Goal: Complete application form

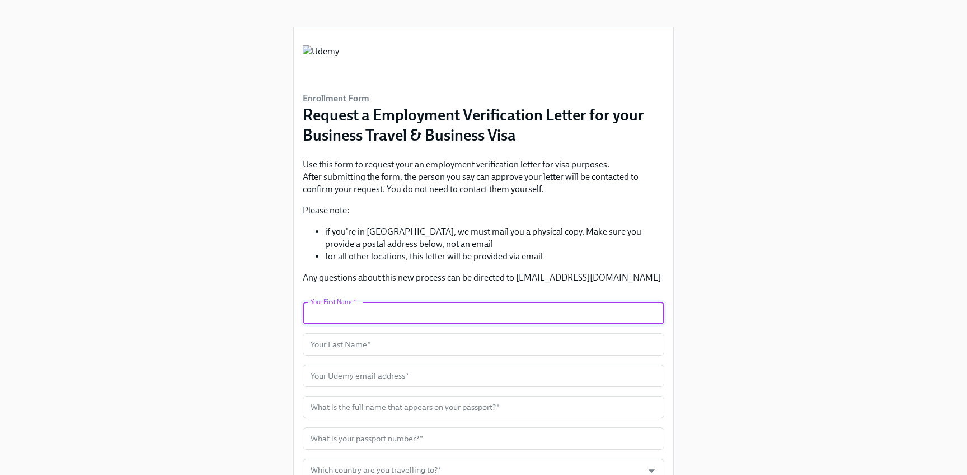
click at [466, 311] on input "text" at bounding box center [484, 313] width 362 height 22
type input "[PERSON_NAME]"
type input "SAHA"
type input "[PERSON_NAME][EMAIL_ADDRESS][DOMAIN_NAME]"
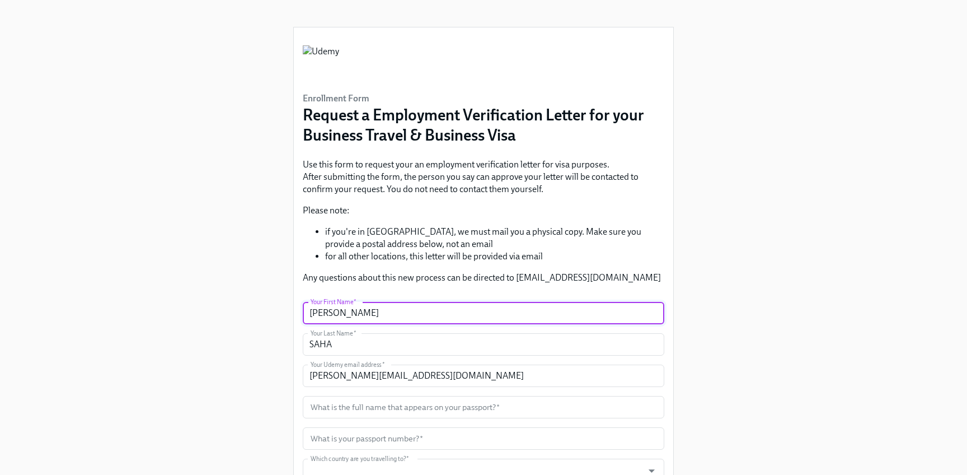
type input "[GEOGRAPHIC_DATA]"
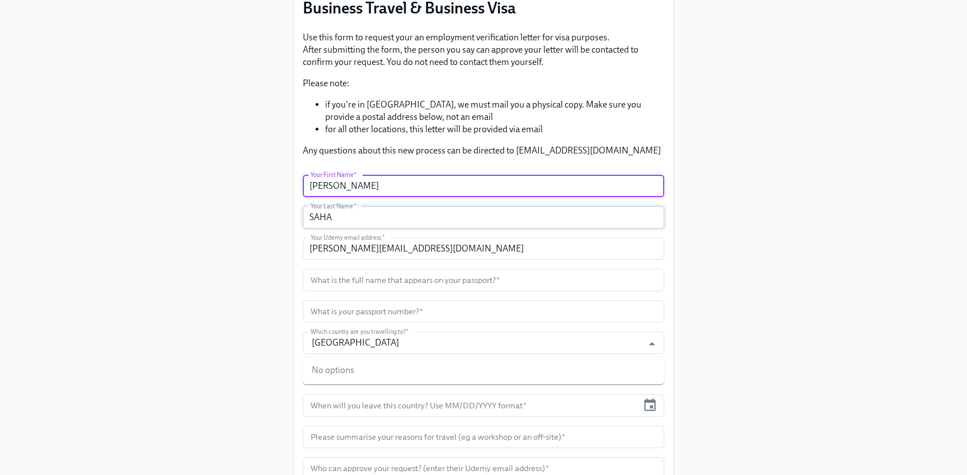
scroll to position [128, 0]
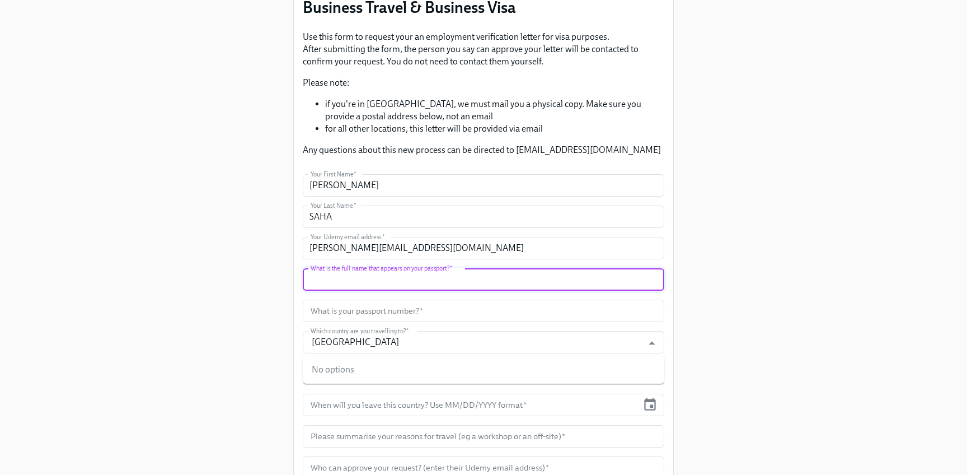
click at [423, 280] on input "text" at bounding box center [484, 279] width 362 height 22
type input "[PERSON_NAME]"
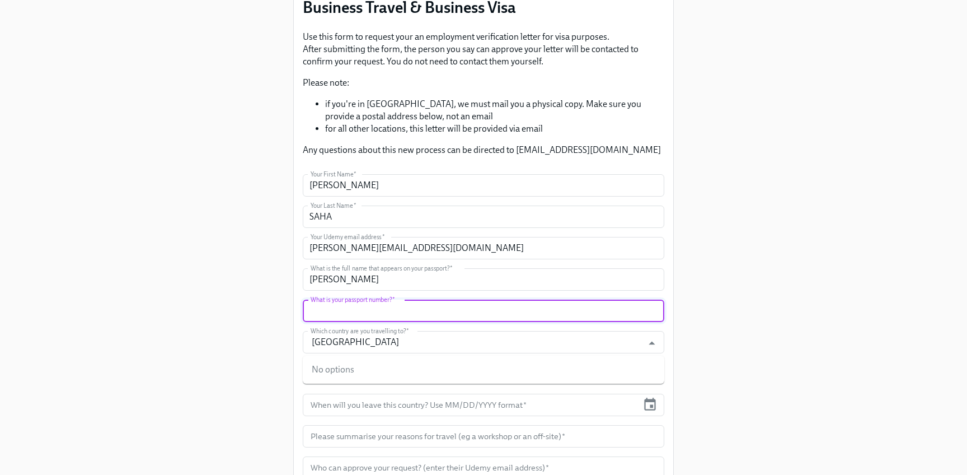
click at [467, 315] on input "text" at bounding box center [484, 310] width 362 height 22
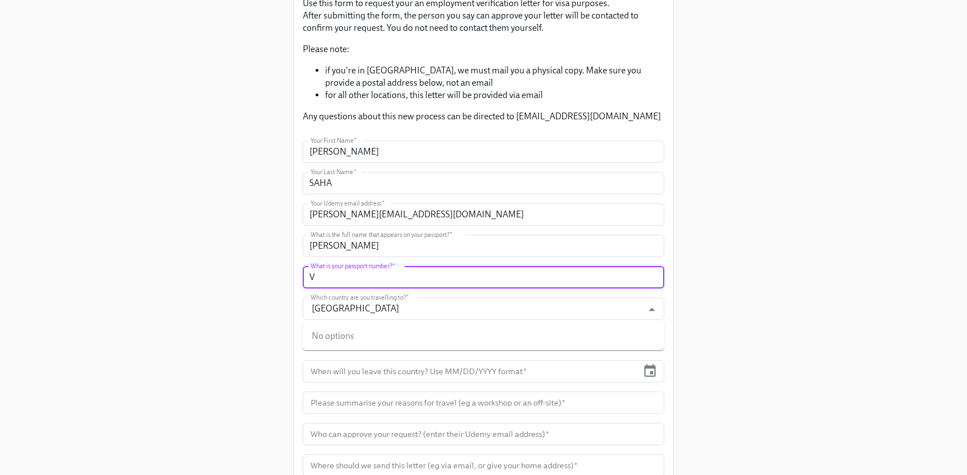
scroll to position [166, 0]
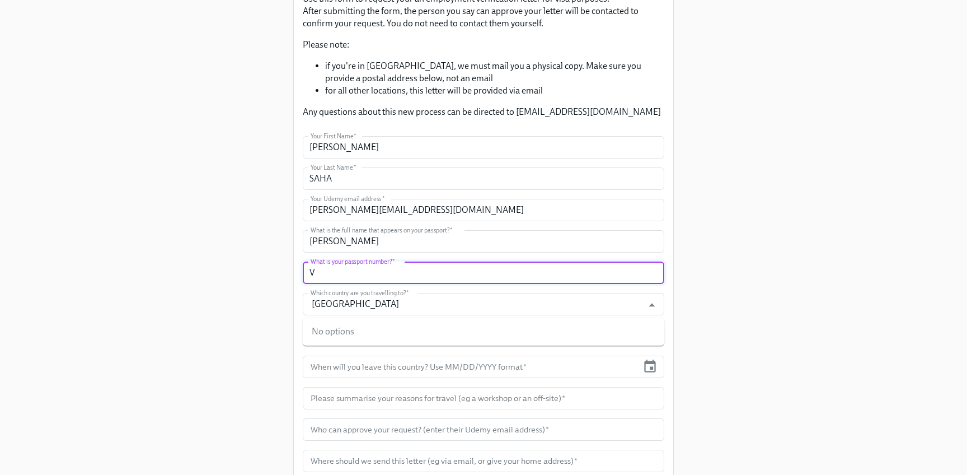
type input "V"
click at [757, 143] on div "Enrollment Form Request a Employment Verification Letter for your Business Trav…" at bounding box center [483, 177] width 913 height 687
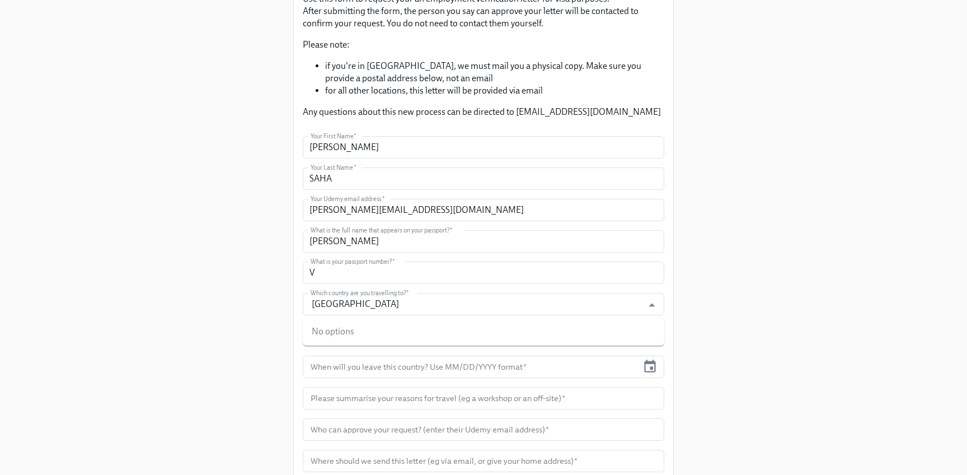
click at [757, 311] on div "Enrollment Form Request a Employment Verification Letter for your Business Trav…" at bounding box center [483, 177] width 913 height 687
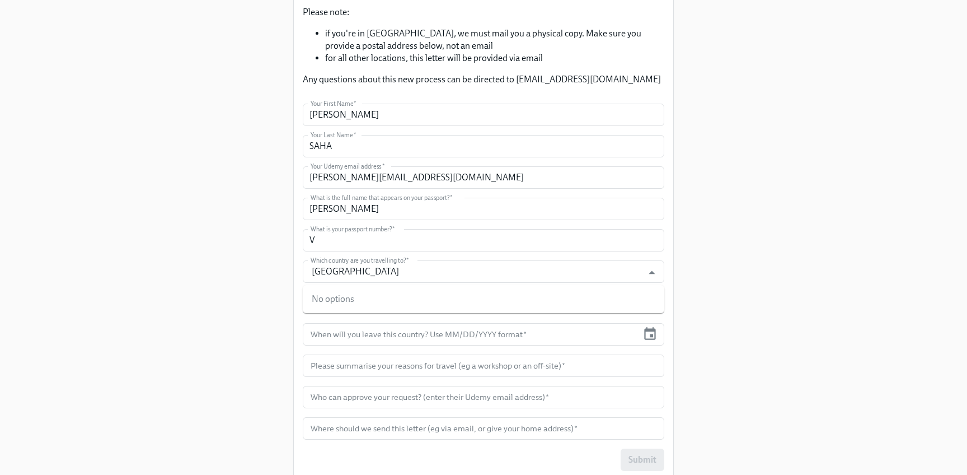
scroll to position [207, 0]
